Goal: Find specific page/section: Find specific page/section

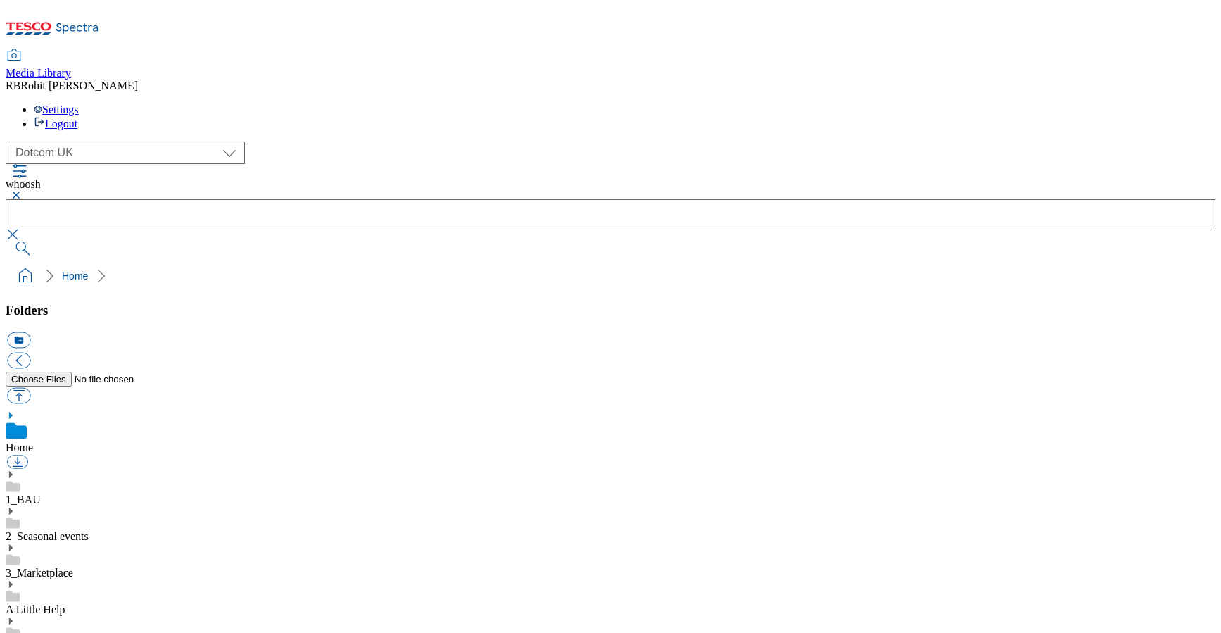
click at [135, 579] on div "A Little Help" at bounding box center [611, 597] width 1210 height 37
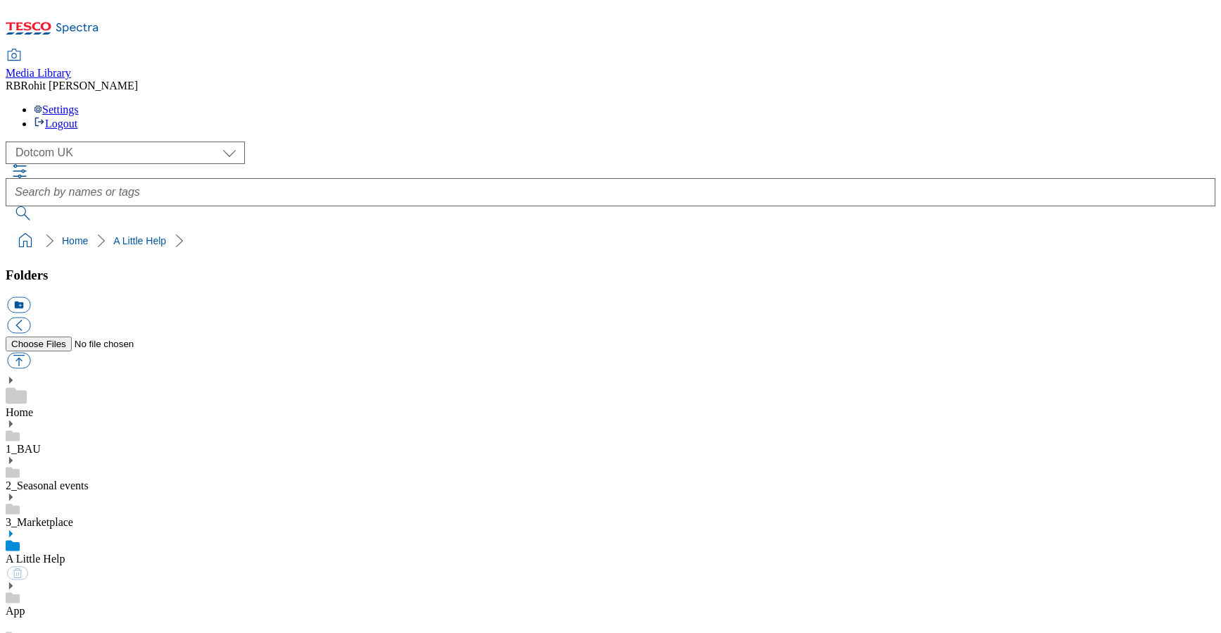
click at [73, 516] on link "3_Marketplace" at bounding box center [40, 522] width 68 height 12
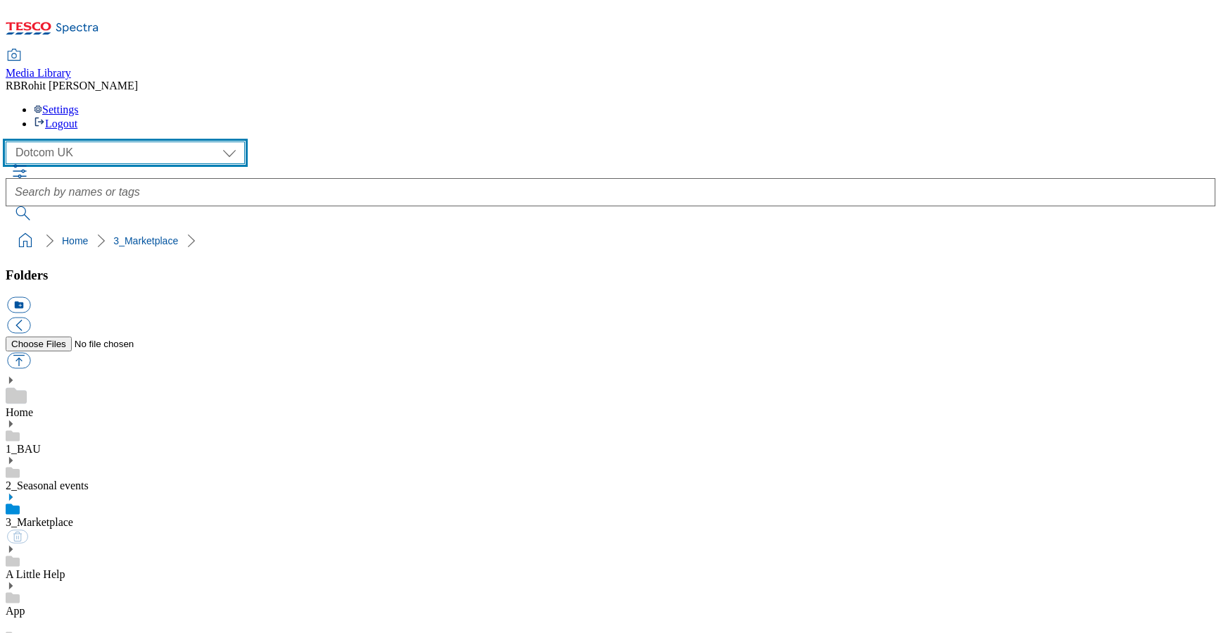
click at [94, 141] on select "Clubcard Marketing Clubcard ROI Dotcom UK GHS Marketing UK GHS ROI Realfood Tes…" at bounding box center [125, 152] width 239 height 23
select select "flare-clubcard-mktg"
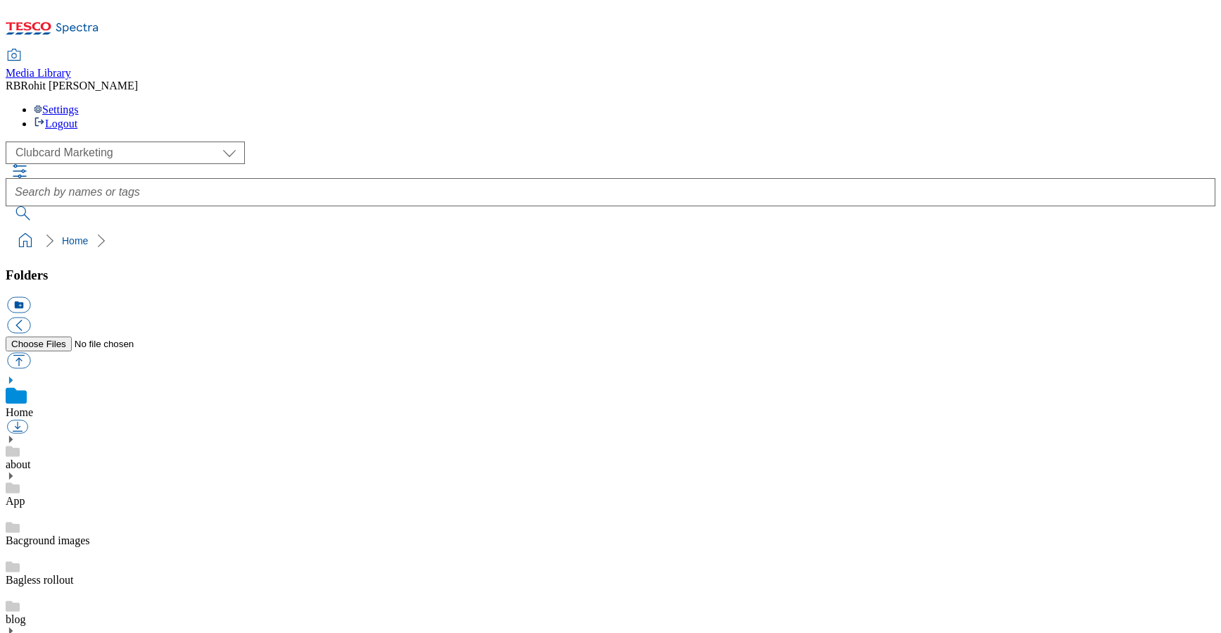
scroll to position [379, 0]
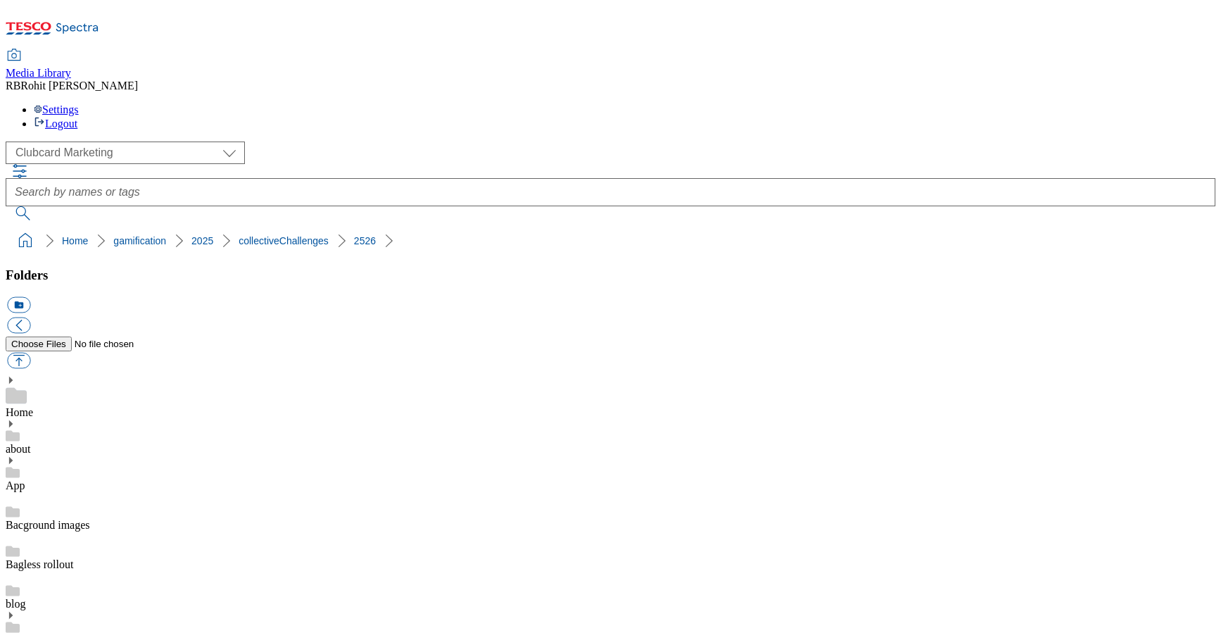
scroll to position [590, 0]
